Goal: Information Seeking & Learning: Learn about a topic

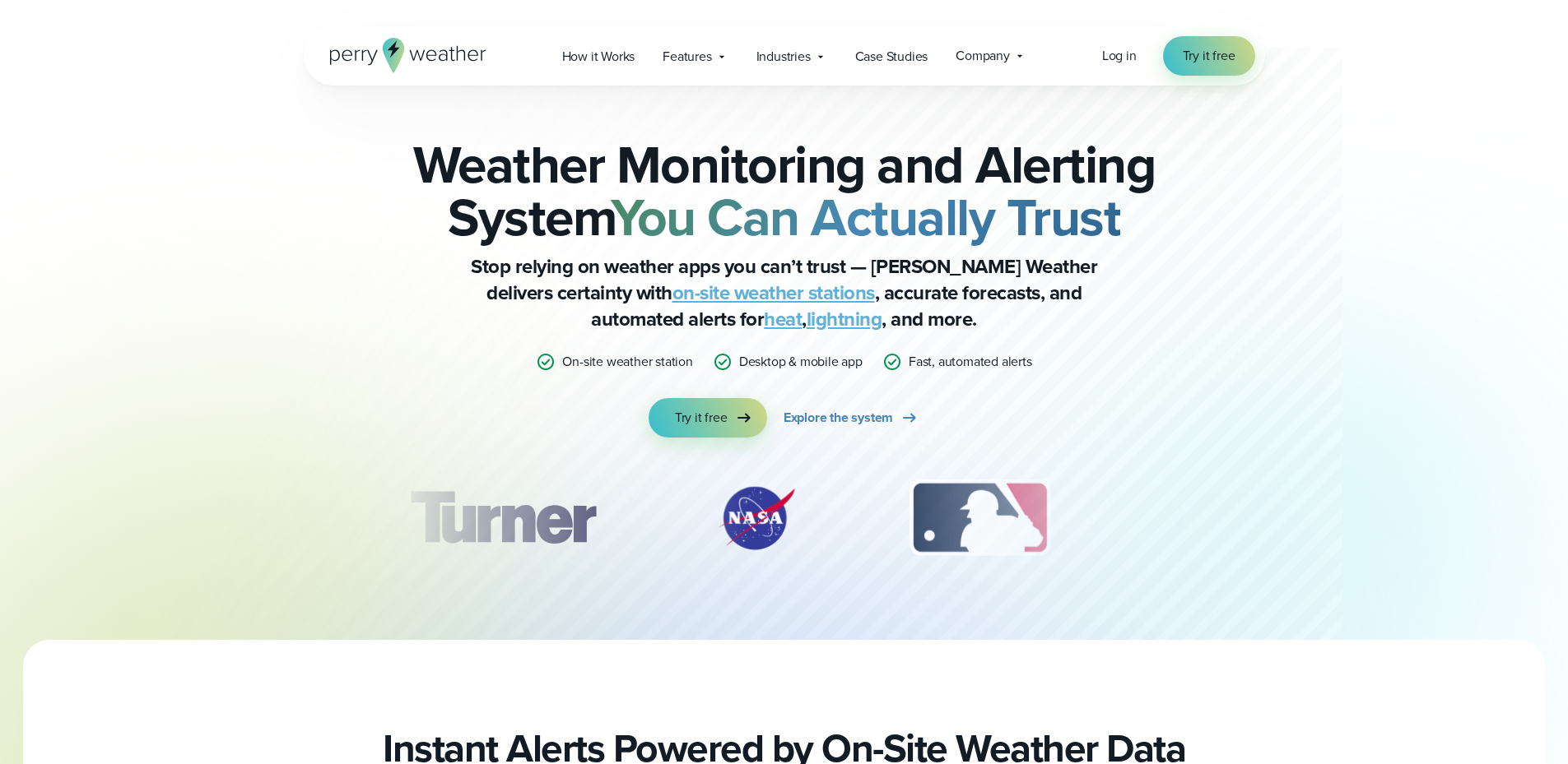
click at [1089, 55] on div "Open Menu Log in Try it free How it Works" at bounding box center [784, 56] width 962 height 59
click at [1120, 56] on span "Log in" at bounding box center [1119, 56] width 34 height 19
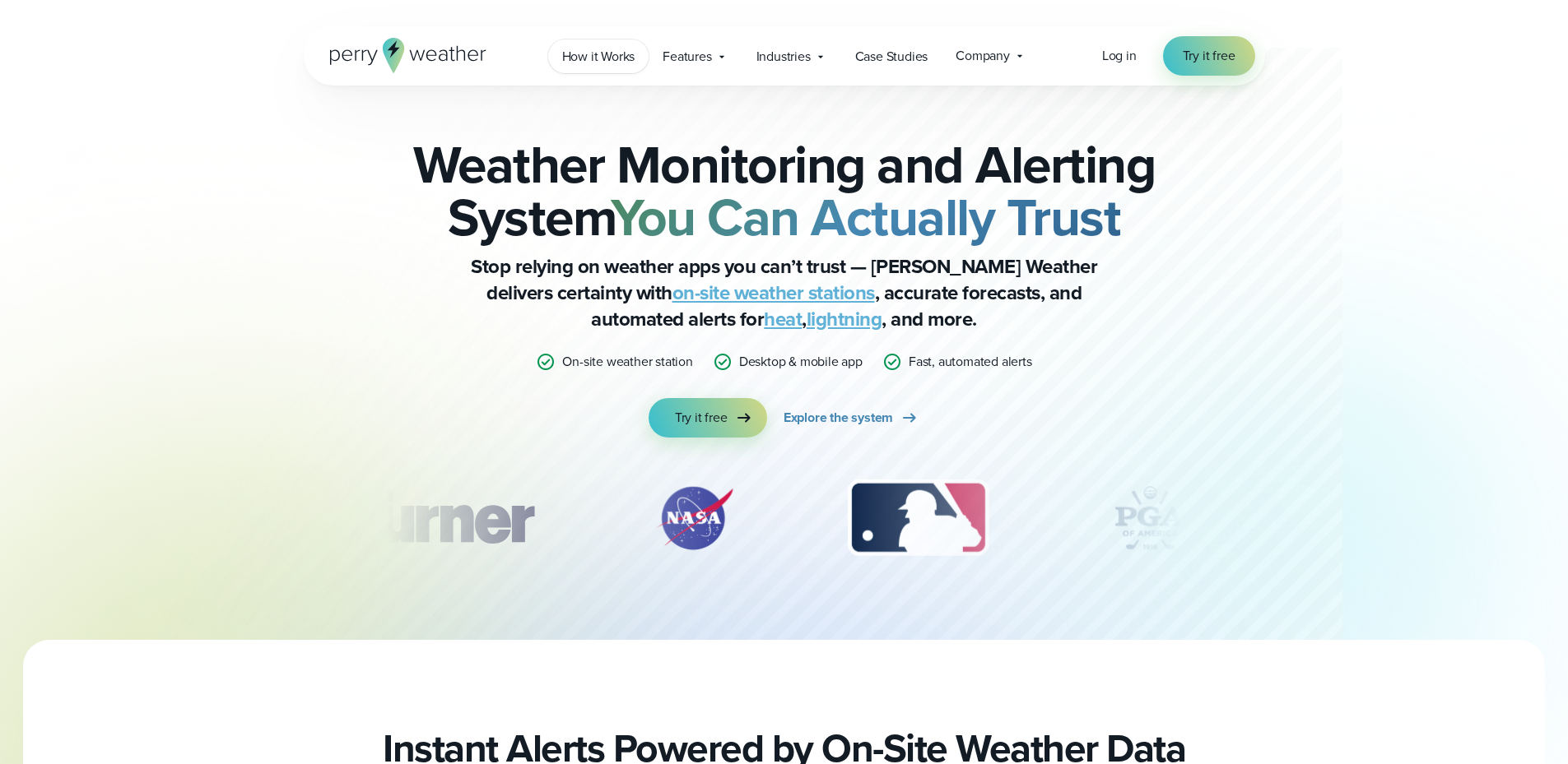
click at [619, 56] on span "How it Works" at bounding box center [599, 56] width 74 height 20
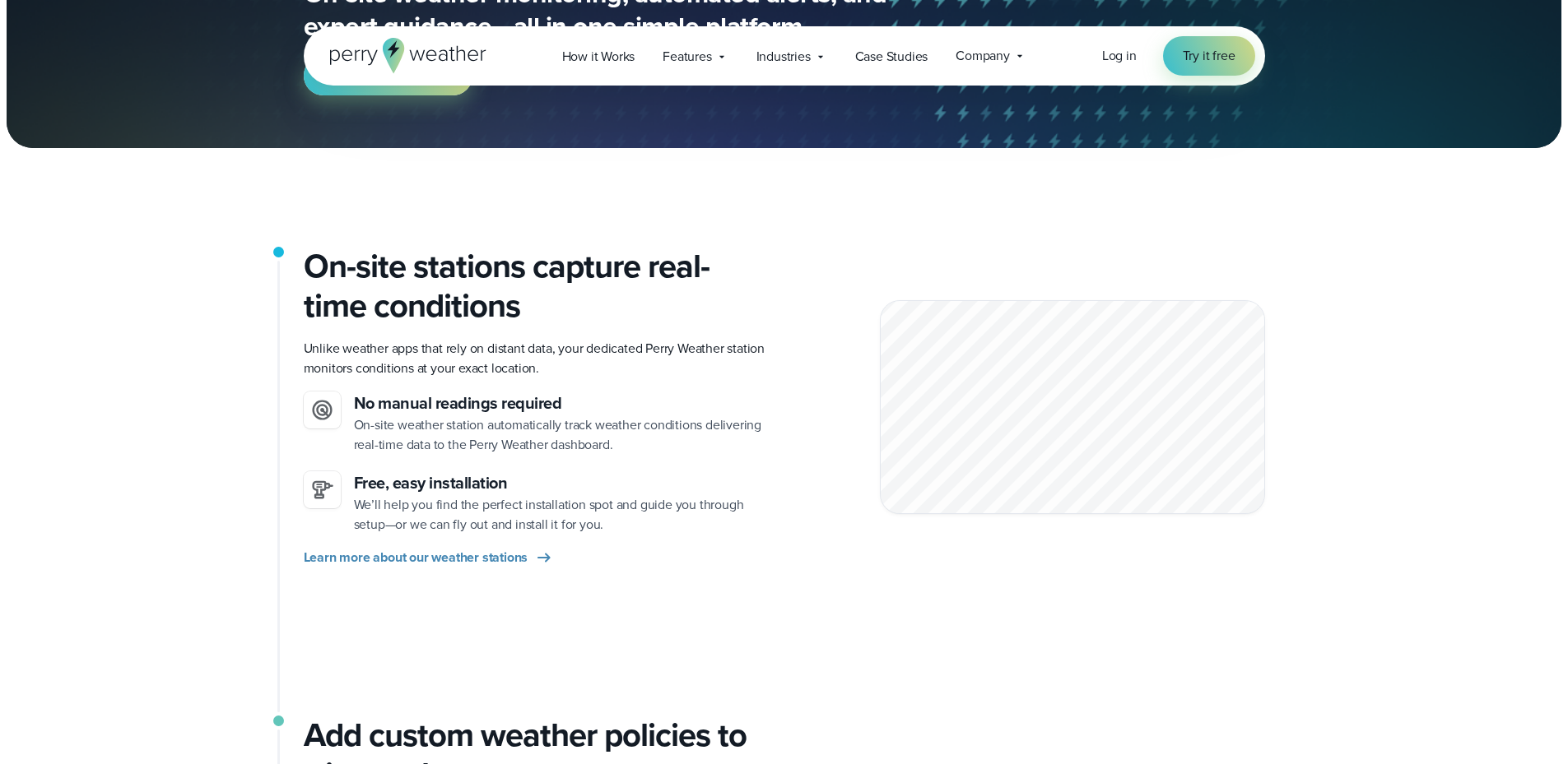
scroll to position [494, 0]
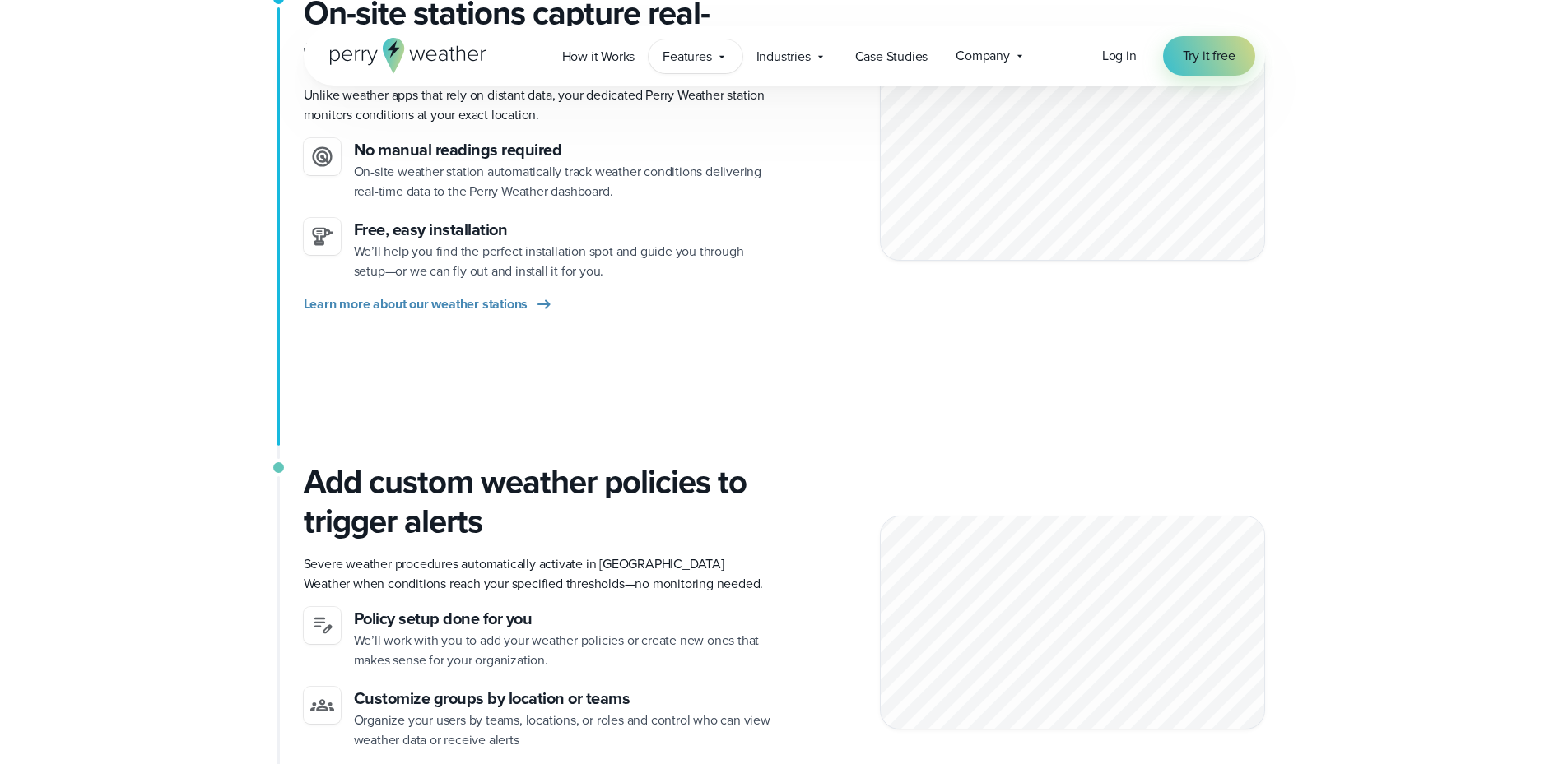
click at [686, 50] on span "Features" at bounding box center [687, 56] width 49 height 20
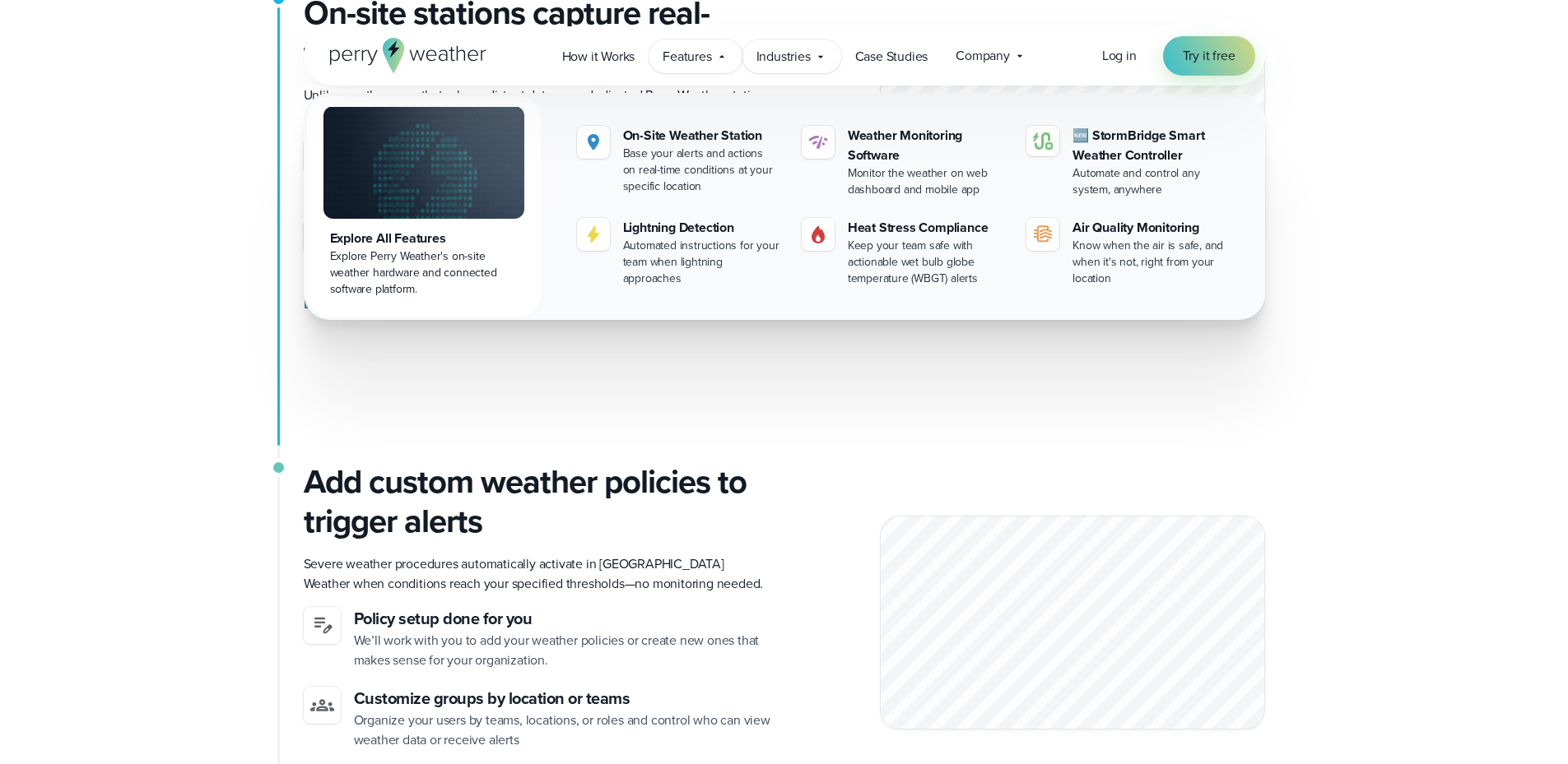
click at [802, 45] on div "Industries Featured Case Study How PGA of America is Prioritizing Golfer Safety…" at bounding box center [792, 56] width 99 height 33
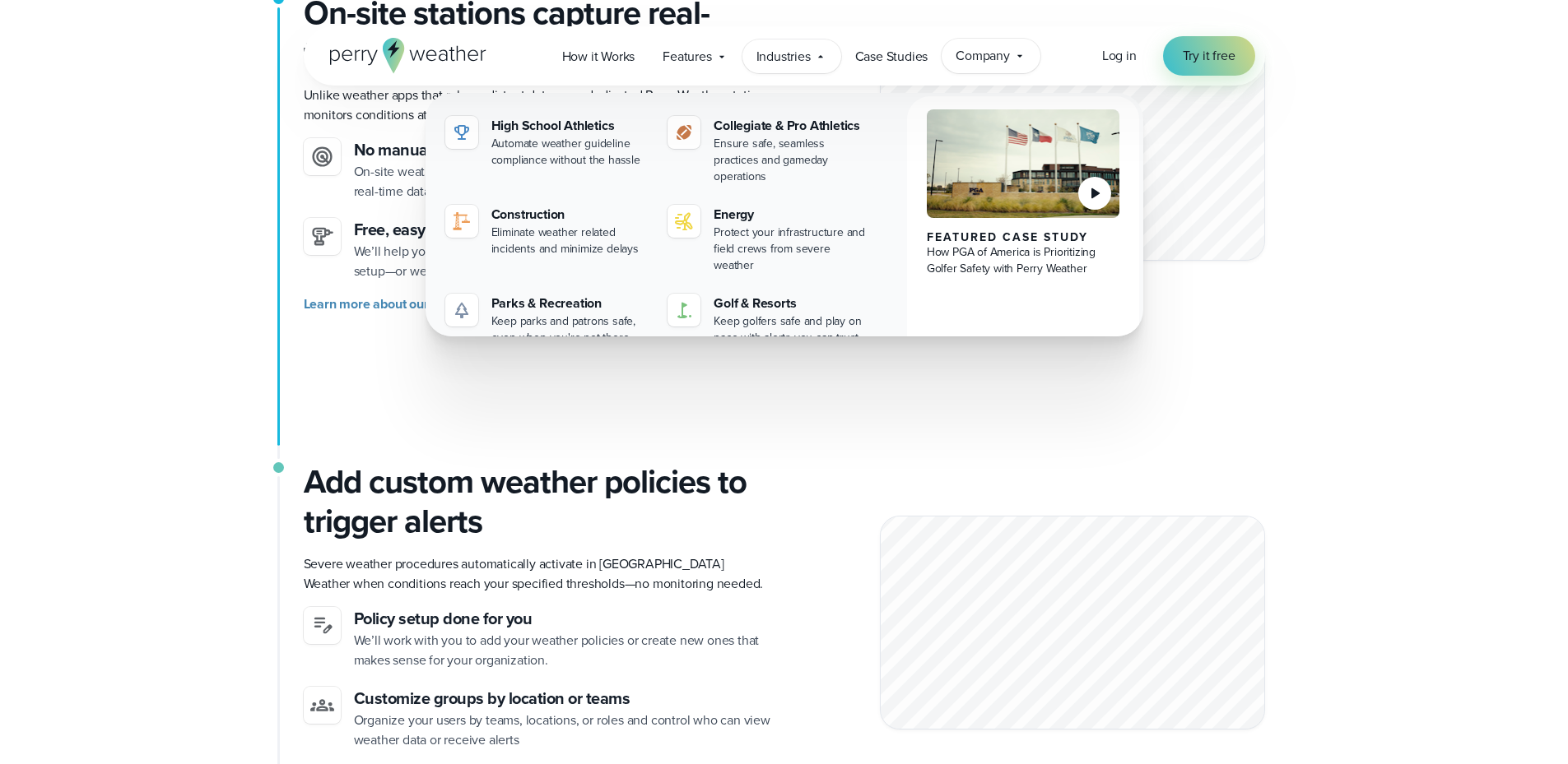
click at [978, 45] on div "Company Contact Us Reach out to us for sales or support questions" at bounding box center [991, 56] width 99 height 34
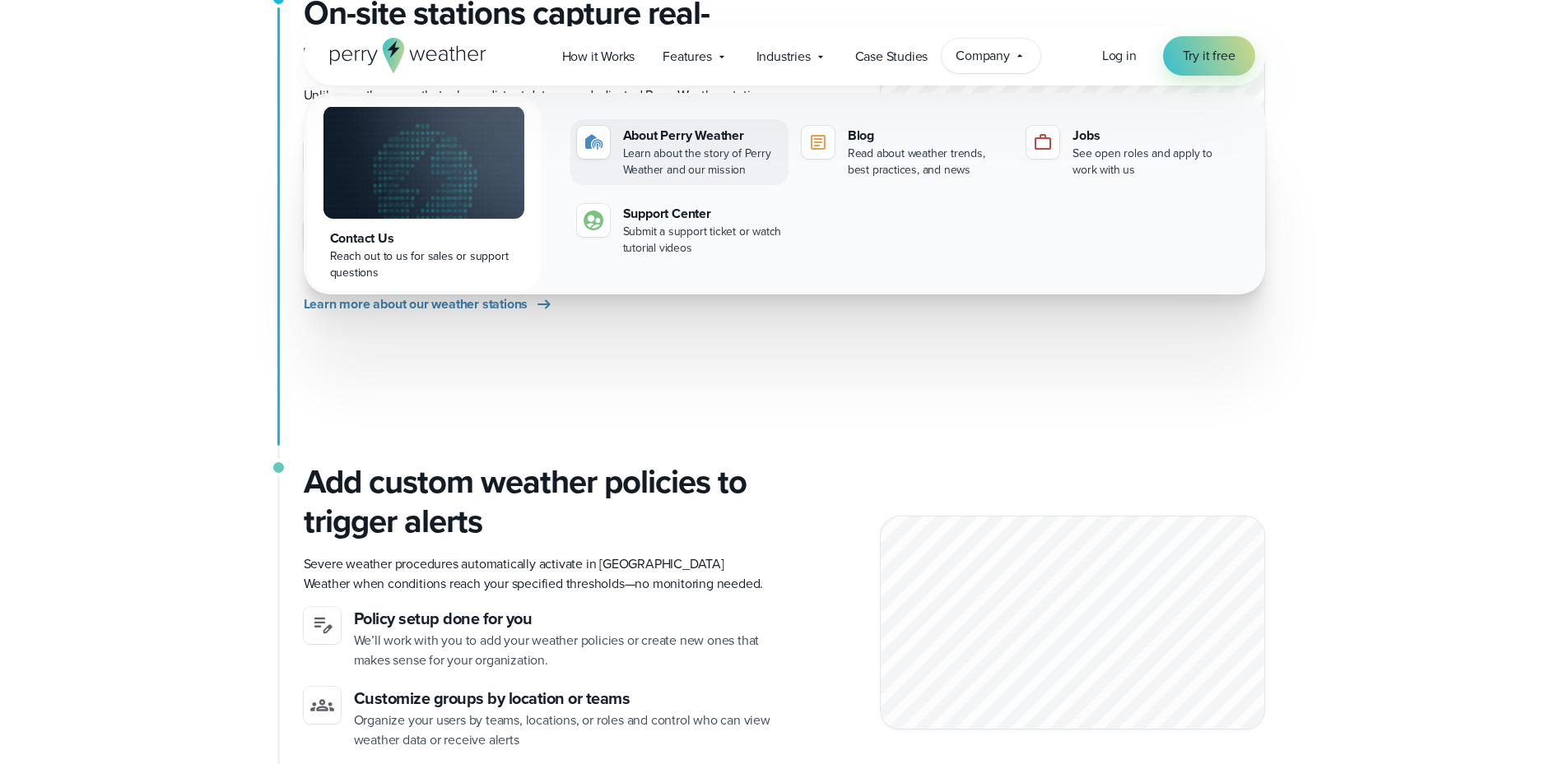
click at [716, 145] on div "Learn about the story of Perry Weather and our mission" at bounding box center [703, 162] width 159 height 33
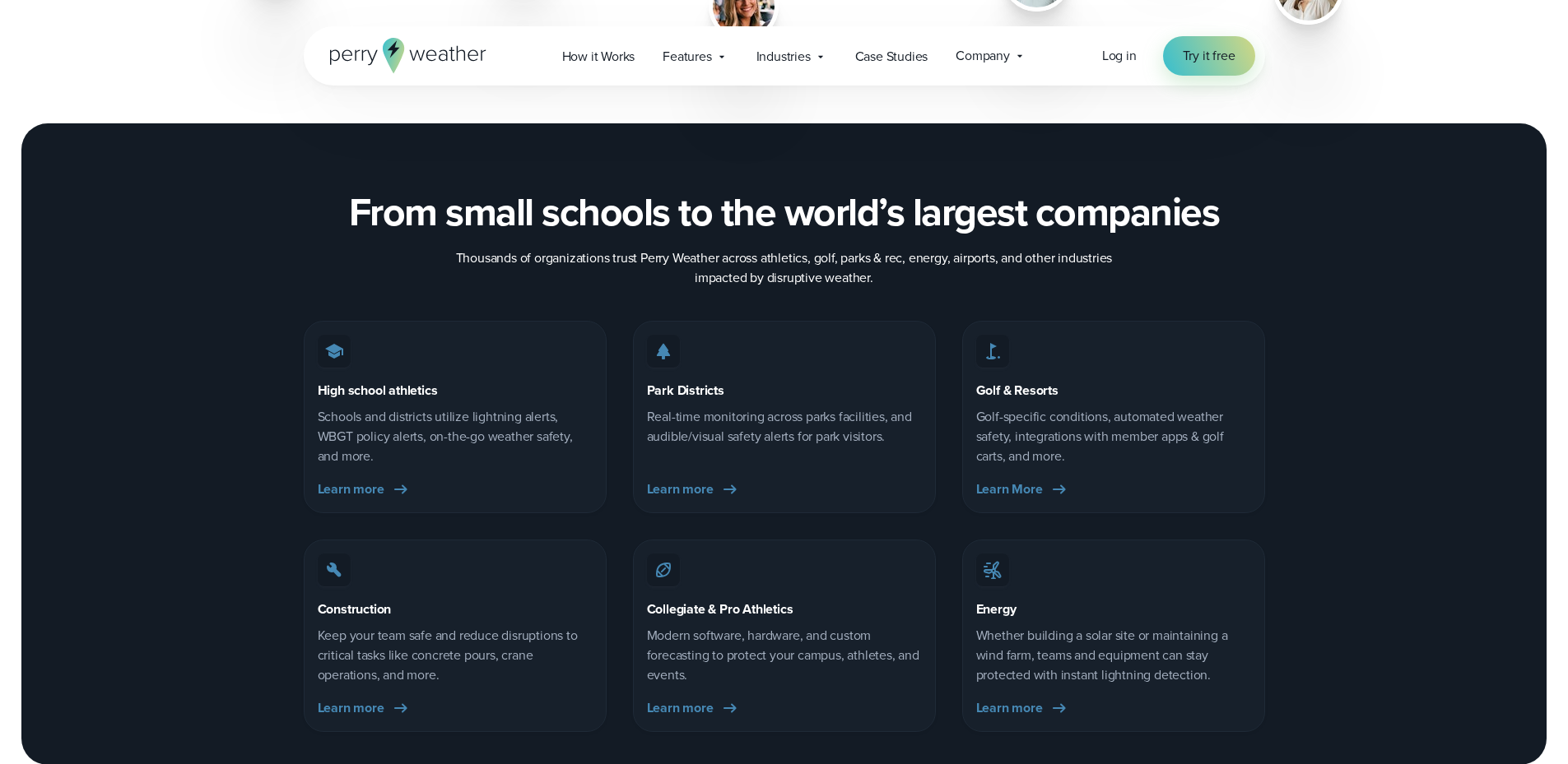
scroll to position [2551, 0]
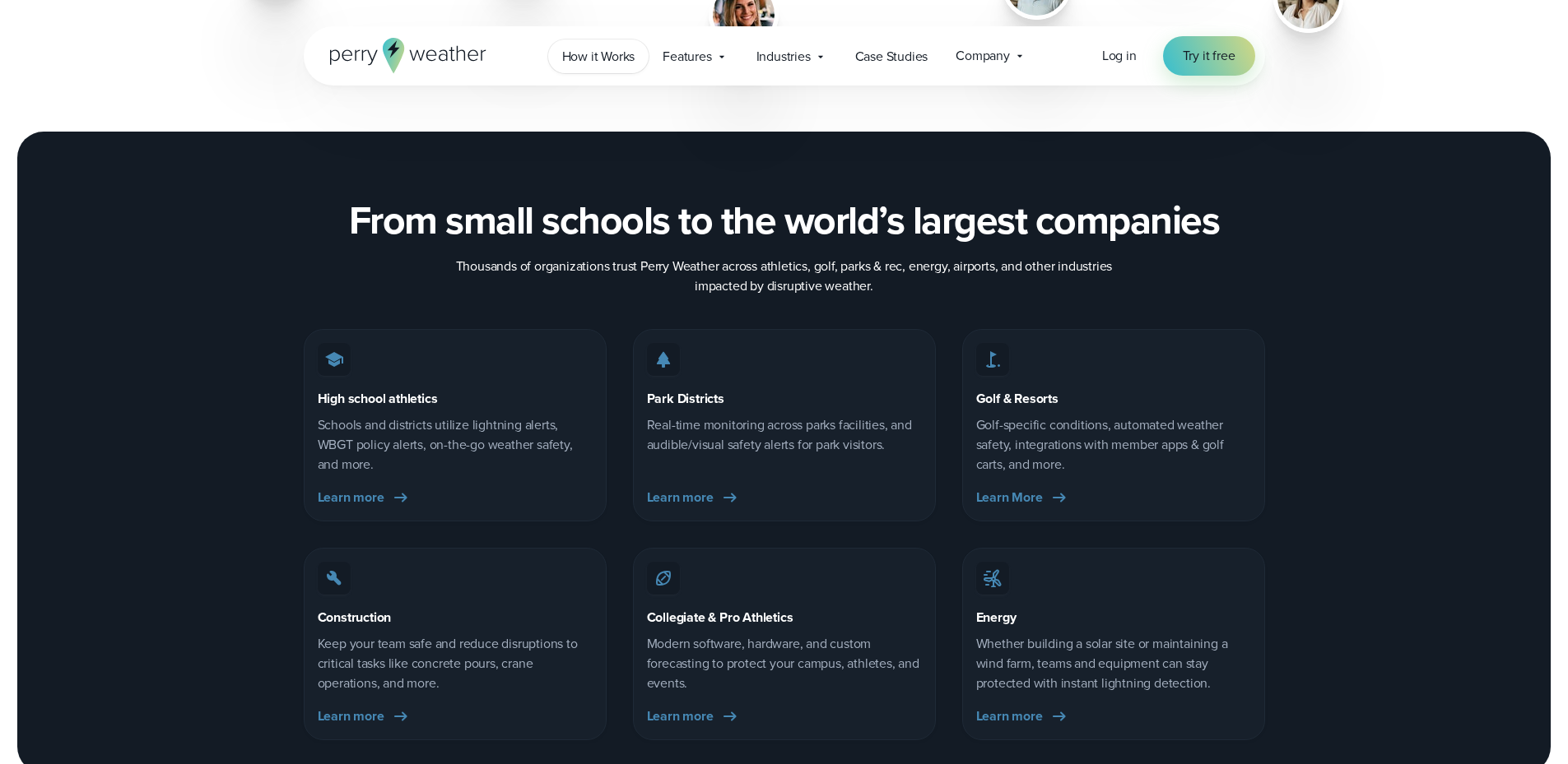
click at [628, 64] on span "How it Works" at bounding box center [599, 56] width 74 height 20
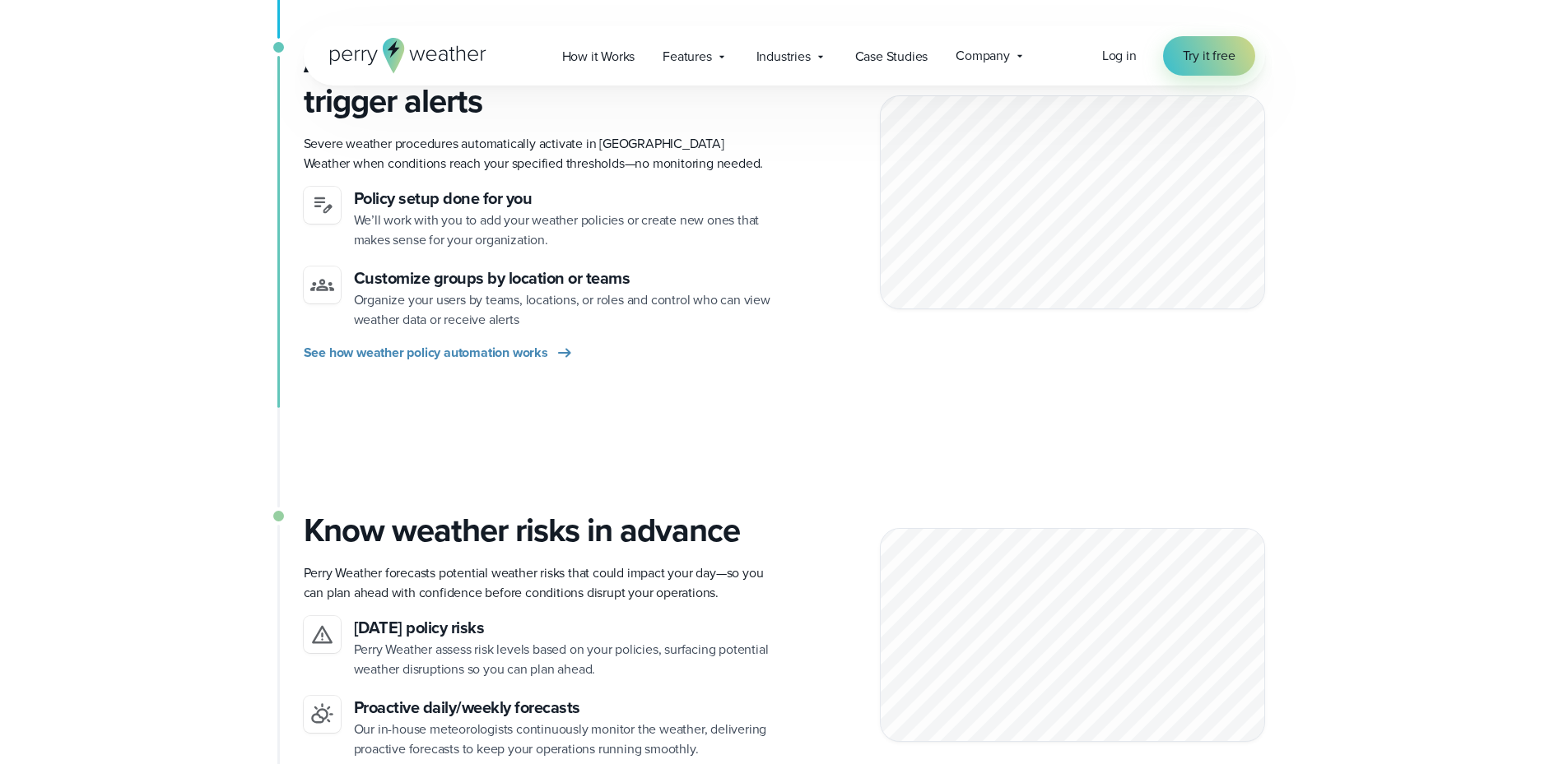
scroll to position [823, 0]
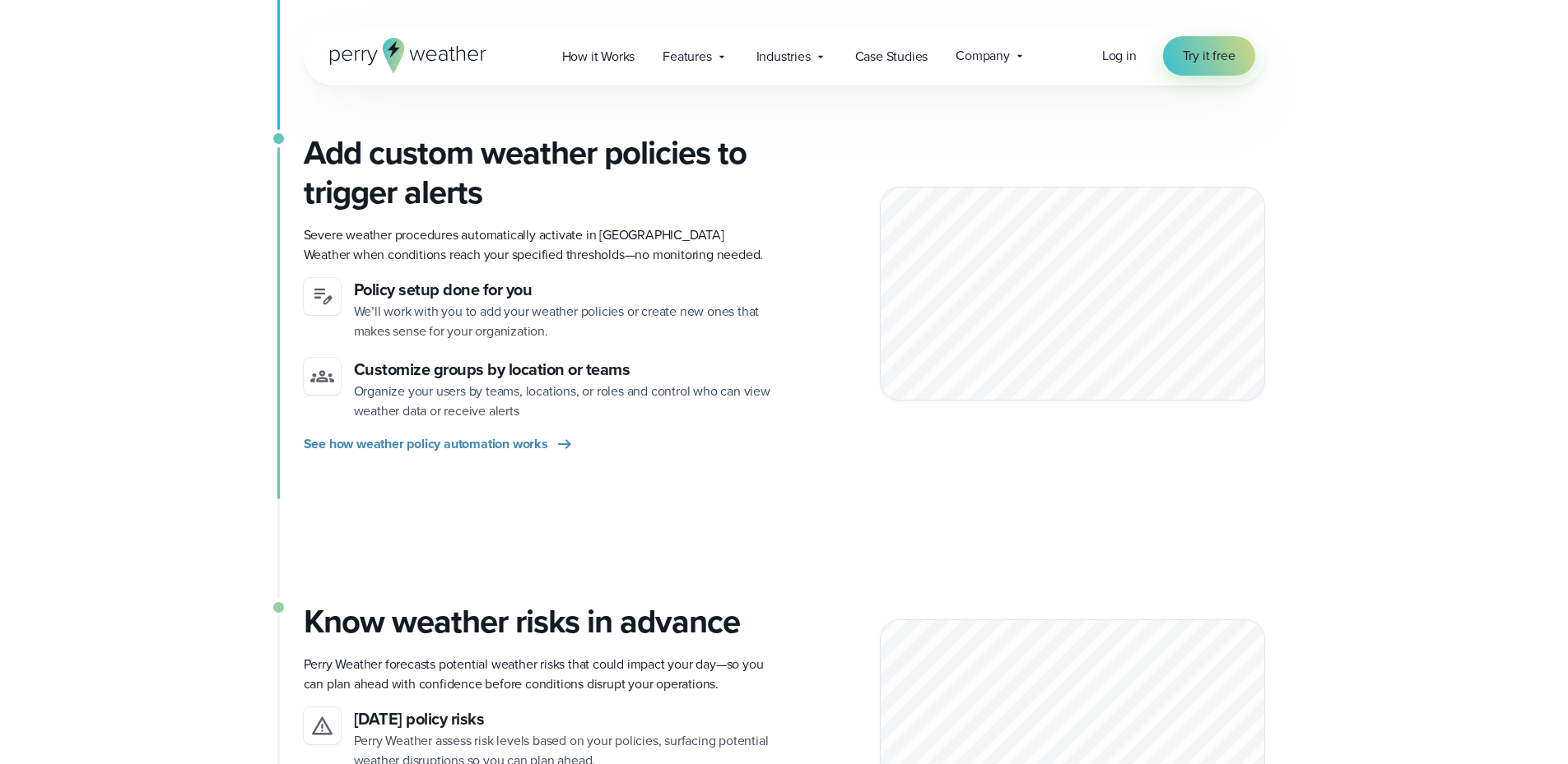
click at [407, 432] on div "Add custom weather policies to trigger alerts Severe weather procedures automat…" at bounding box center [537, 293] width 468 height 320
click at [406, 453] on span "See how weather policy automation works" at bounding box center [426, 444] width 245 height 20
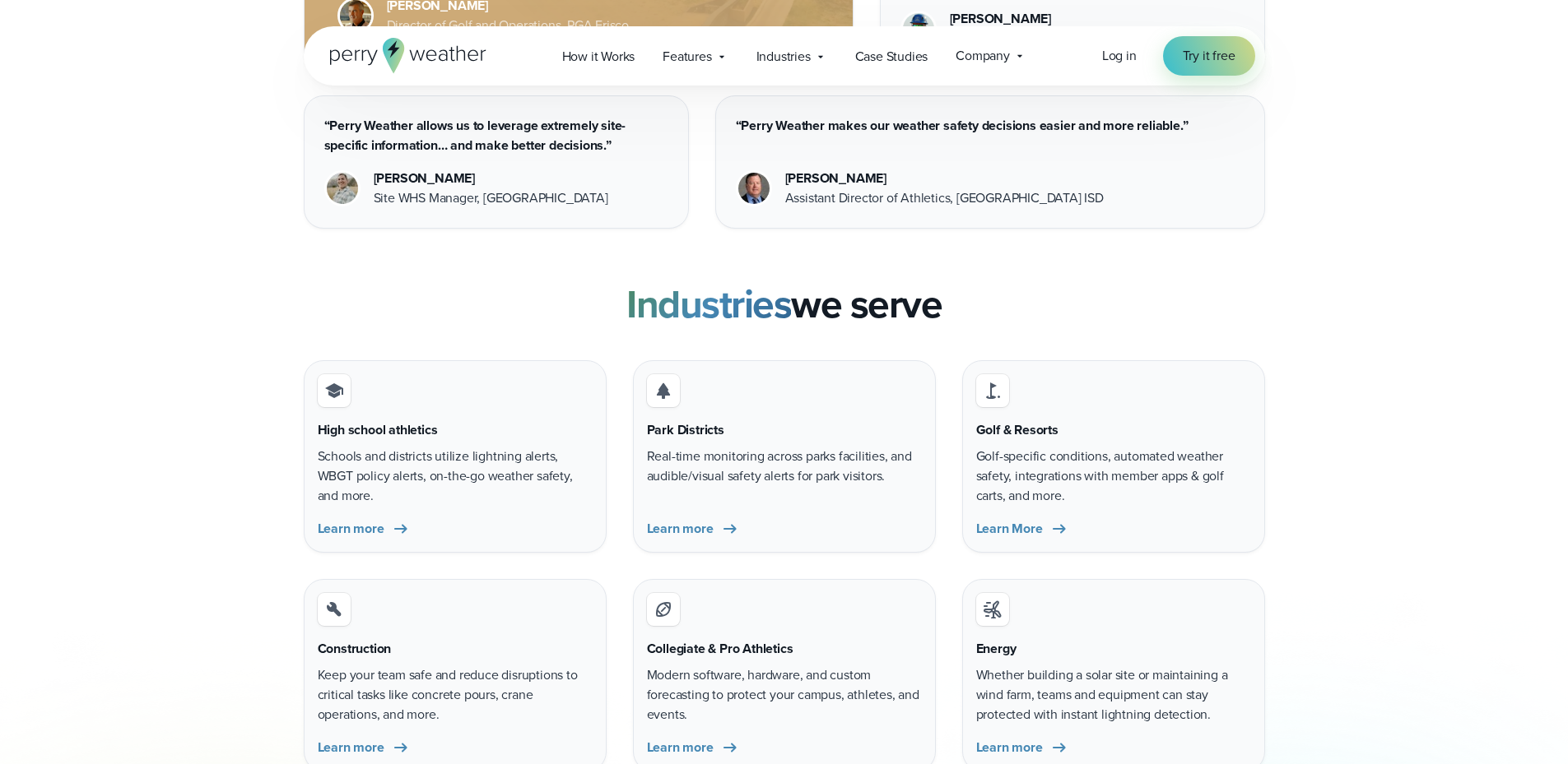
scroll to position [4607, 0]
